Goal: Consume media (video, audio)

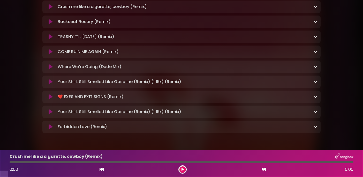
scroll to position [155, 0]
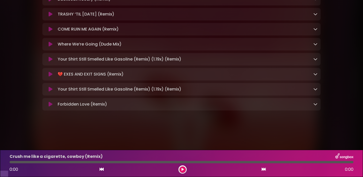
click at [50, 92] on icon at bounding box center [51, 89] width 4 height 5
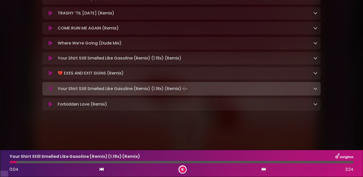
click at [49, 76] on icon at bounding box center [51, 73] width 4 height 5
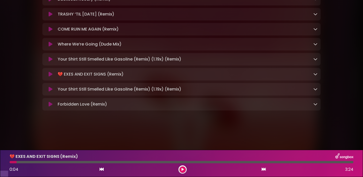
click at [49, 77] on icon at bounding box center [51, 74] width 4 height 5
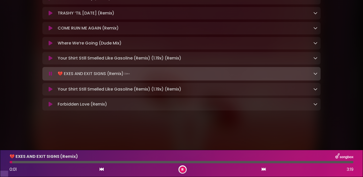
click at [49, 76] on icon at bounding box center [50, 73] width 3 height 5
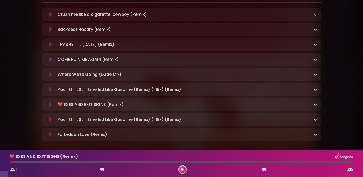
scroll to position [124, 0]
click at [50, 17] on icon at bounding box center [51, 14] width 4 height 5
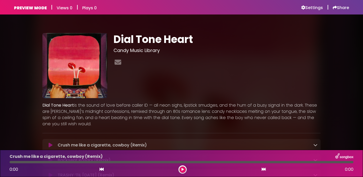
click at [307, 12] on div "PREVIEW MODE | Views 0 | Plays 0 Settings | Share Views 0" at bounding box center [181, 7] width 341 height 14
click at [308, 7] on h6 "Settings" at bounding box center [312, 7] width 22 height 5
